Goal: Transaction & Acquisition: Purchase product/service

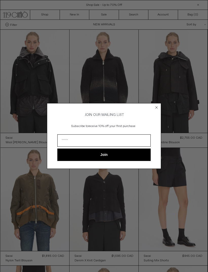
click at [155, 107] on circle "Close dialog" at bounding box center [156, 107] width 5 height 5
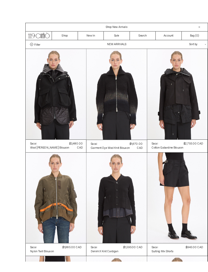
scroll to position [1, 0]
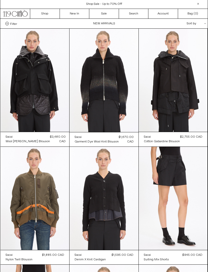
click at [118, 102] on at bounding box center [103, 80] width 69 height 103
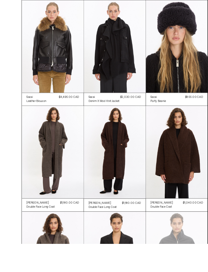
scroll to position [421, 0]
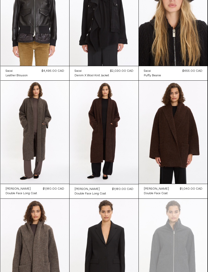
click at [130, 139] on at bounding box center [103, 132] width 69 height 103
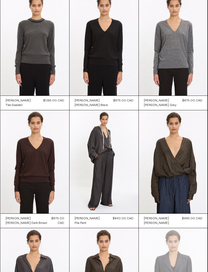
scroll to position [871, 0]
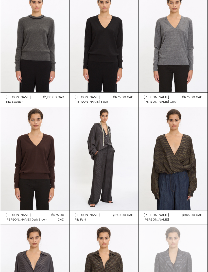
click at [187, 158] on at bounding box center [173, 158] width 69 height 103
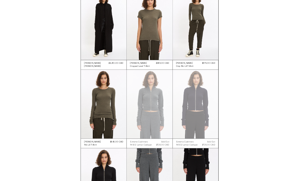
scroll to position [2115, 0]
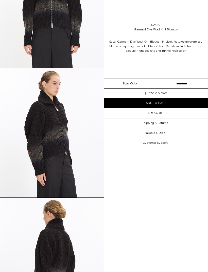
scroll to position [91, 0]
click at [177, 84] on select "*********" at bounding box center [182, 84] width 52 height 10
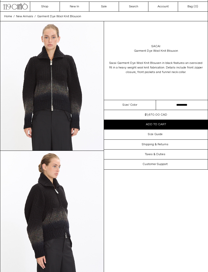
scroll to position [0, 0]
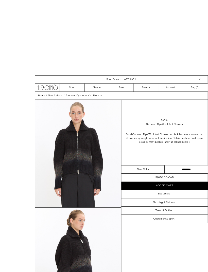
scroll to position [1, 0]
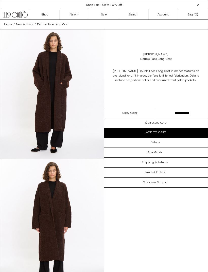
click at [173, 112] on select "**********" at bounding box center [182, 113] width 52 height 10
